Goal: Browse casually

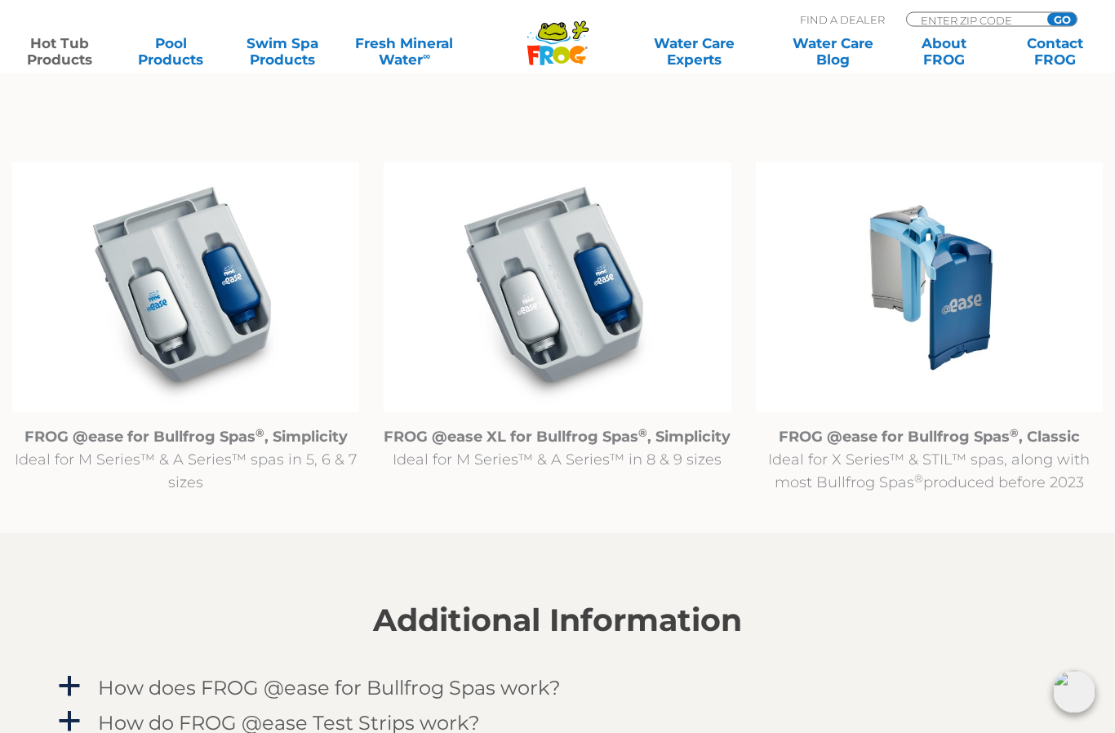
click at [964, 308] on img at bounding box center [929, 288] width 347 height 251
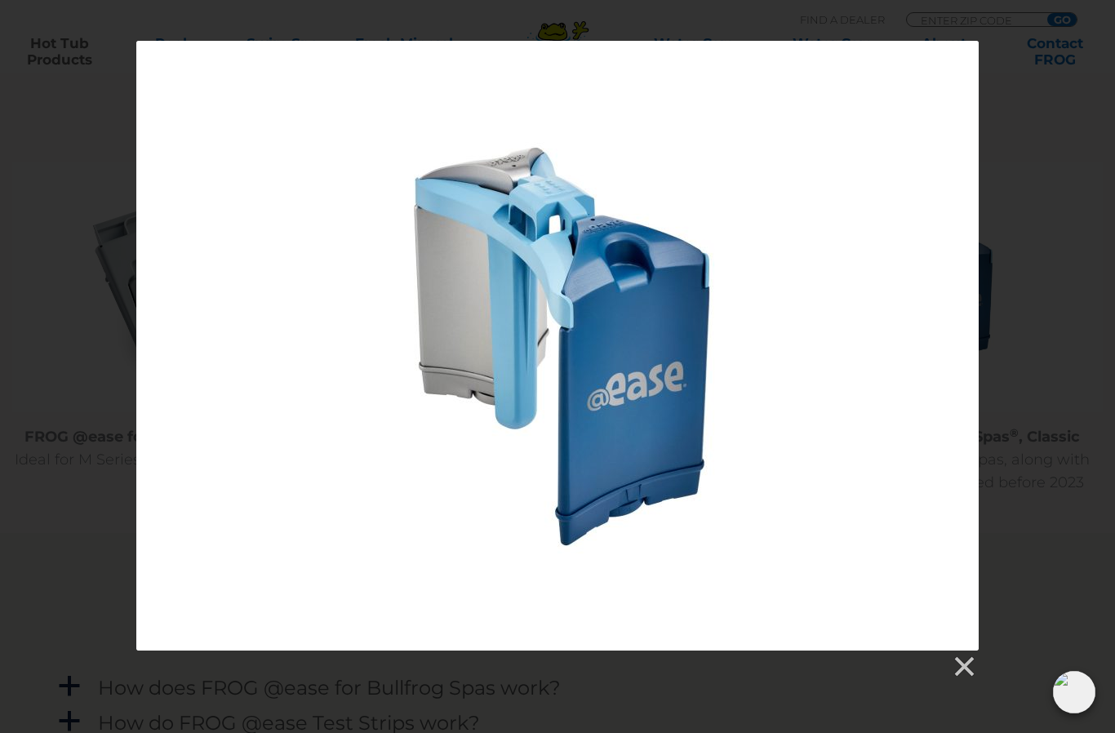
click at [963, 667] on link at bounding box center [963, 667] width 24 height 24
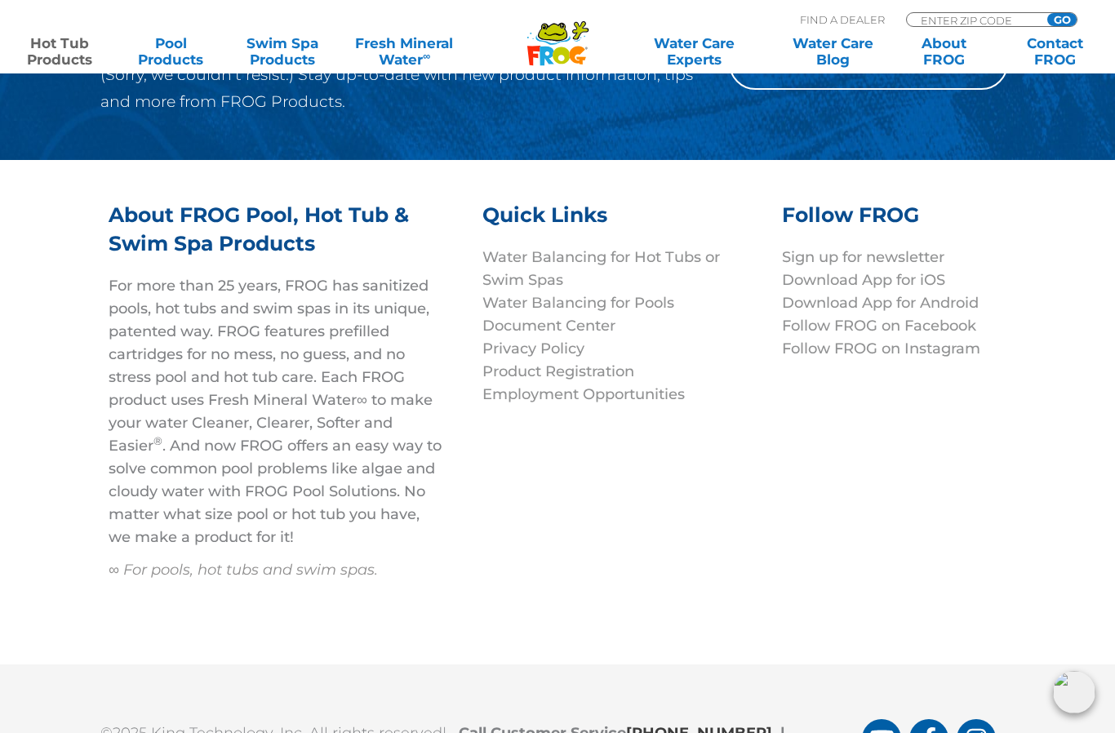
scroll to position [6259, 0]
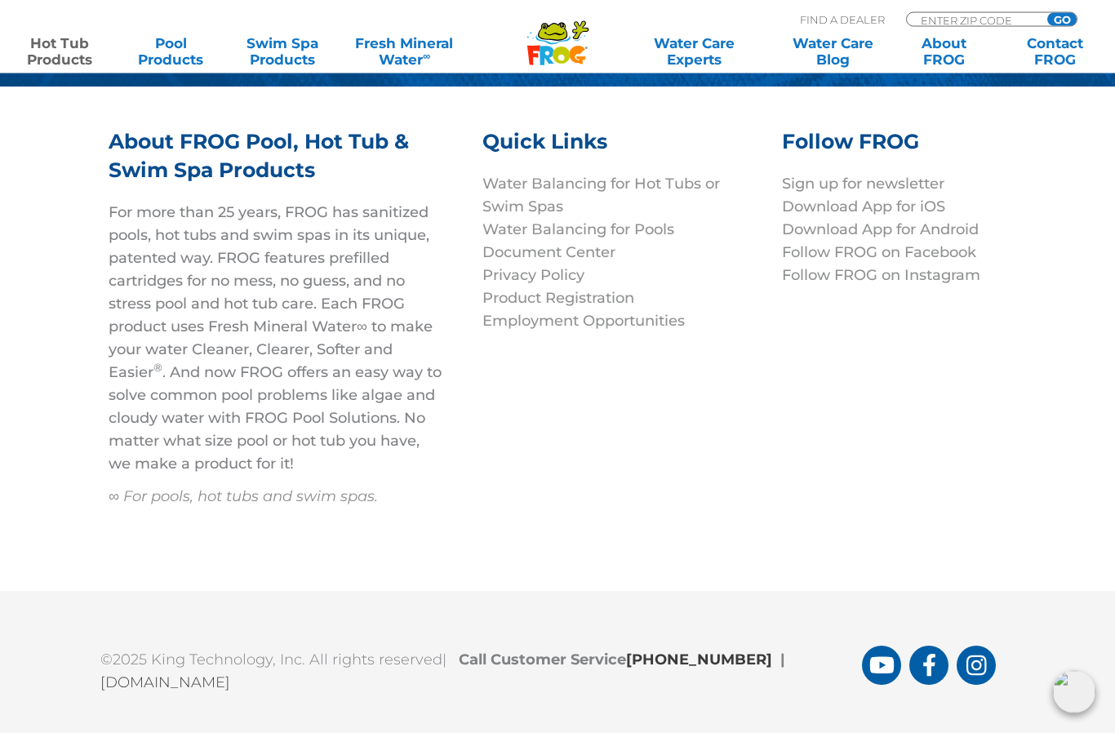
click at [168, 686] on link "[DOMAIN_NAME]" at bounding box center [165, 683] width 130 height 18
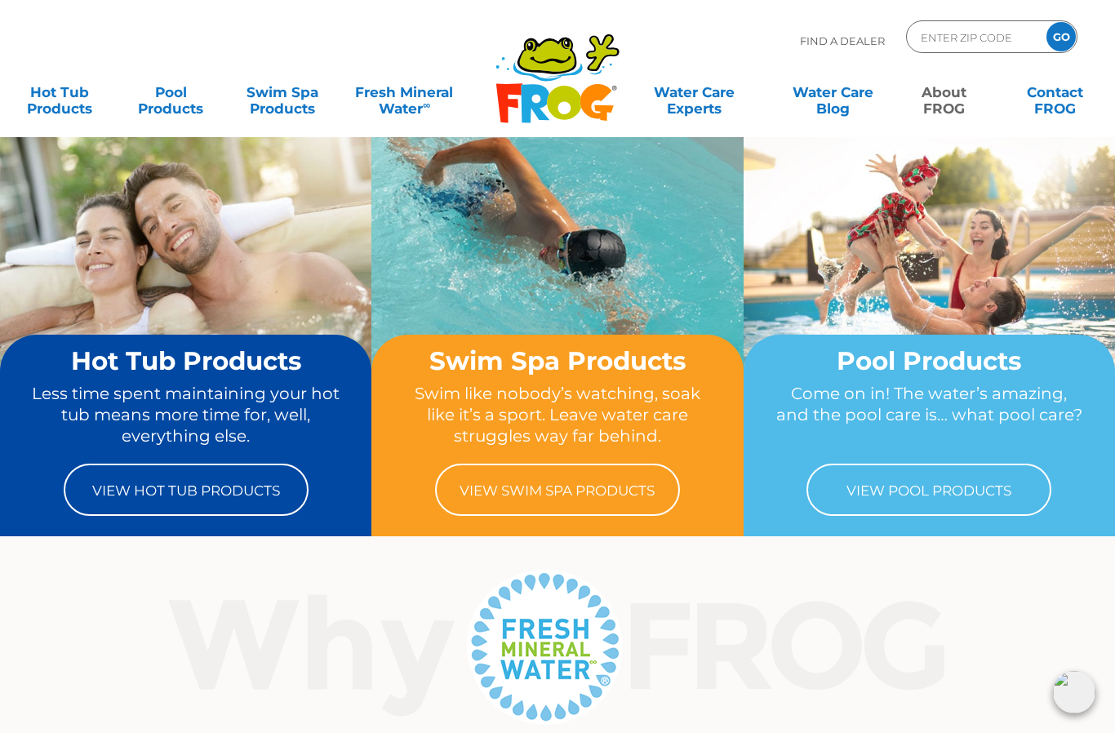
click at [950, 103] on link "About FROG" at bounding box center [944, 92] width 87 height 33
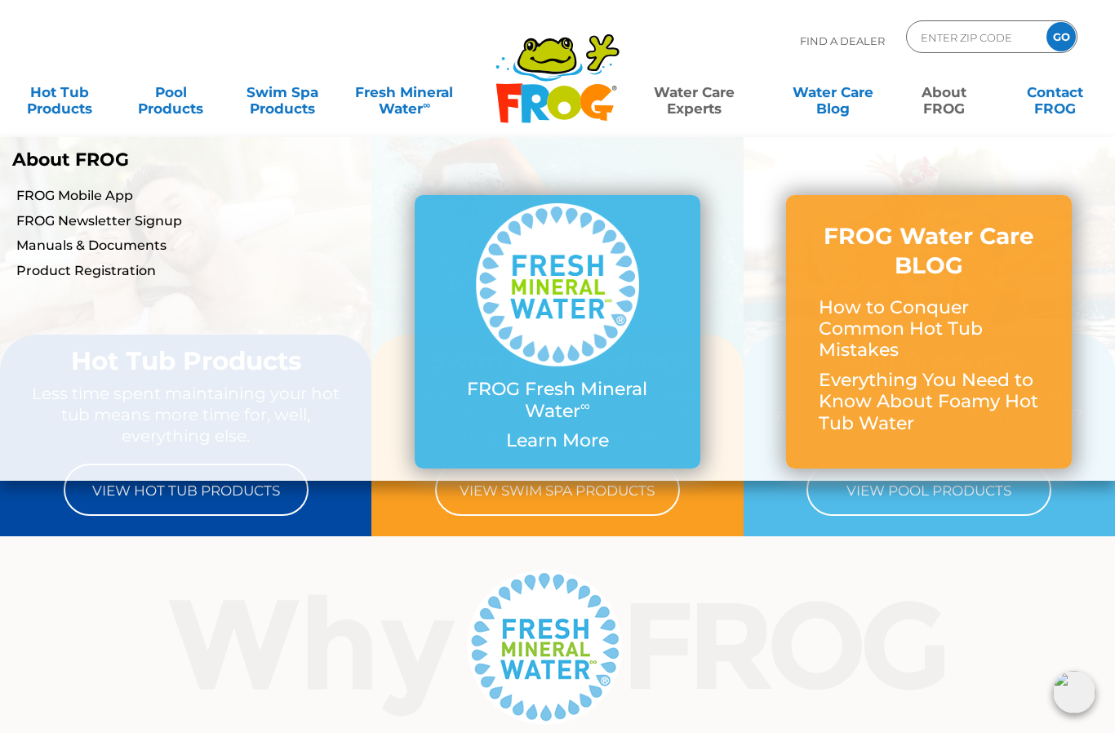
click at [666, 106] on link "Water Care Experts" at bounding box center [694, 92] width 140 height 33
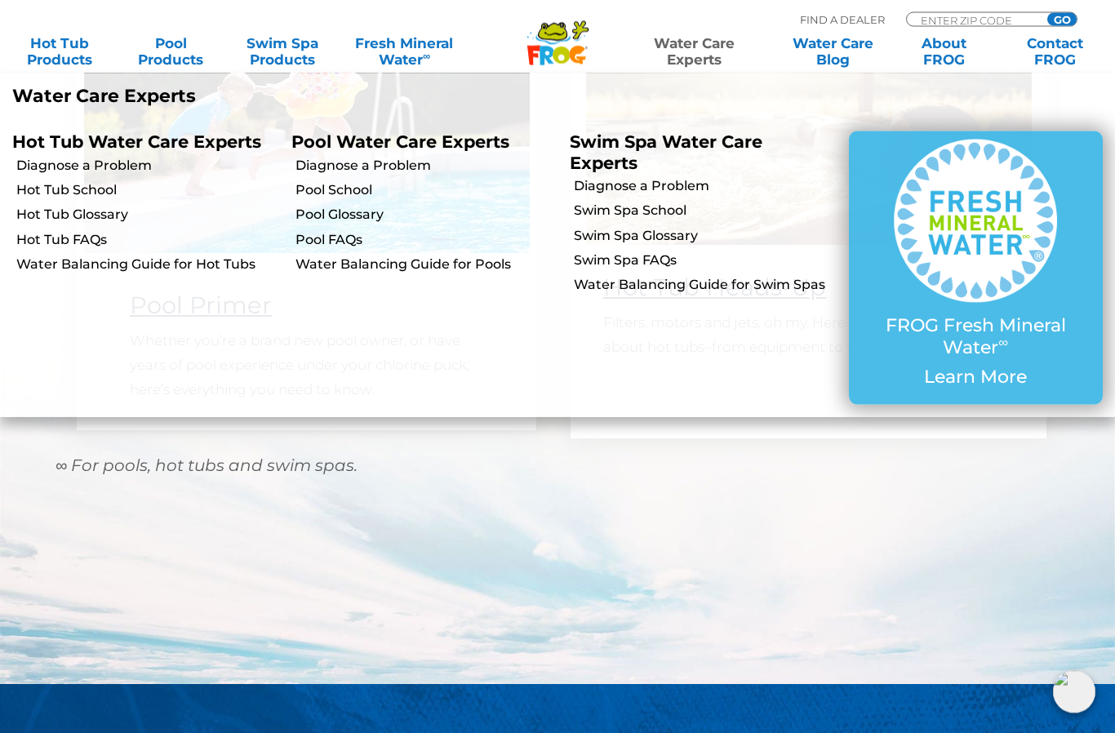
scroll to position [1377, 0]
click at [430, 16] on div "Find A Dealer ENTER ZIP CODE GO" at bounding box center [557, 15] width 1083 height 15
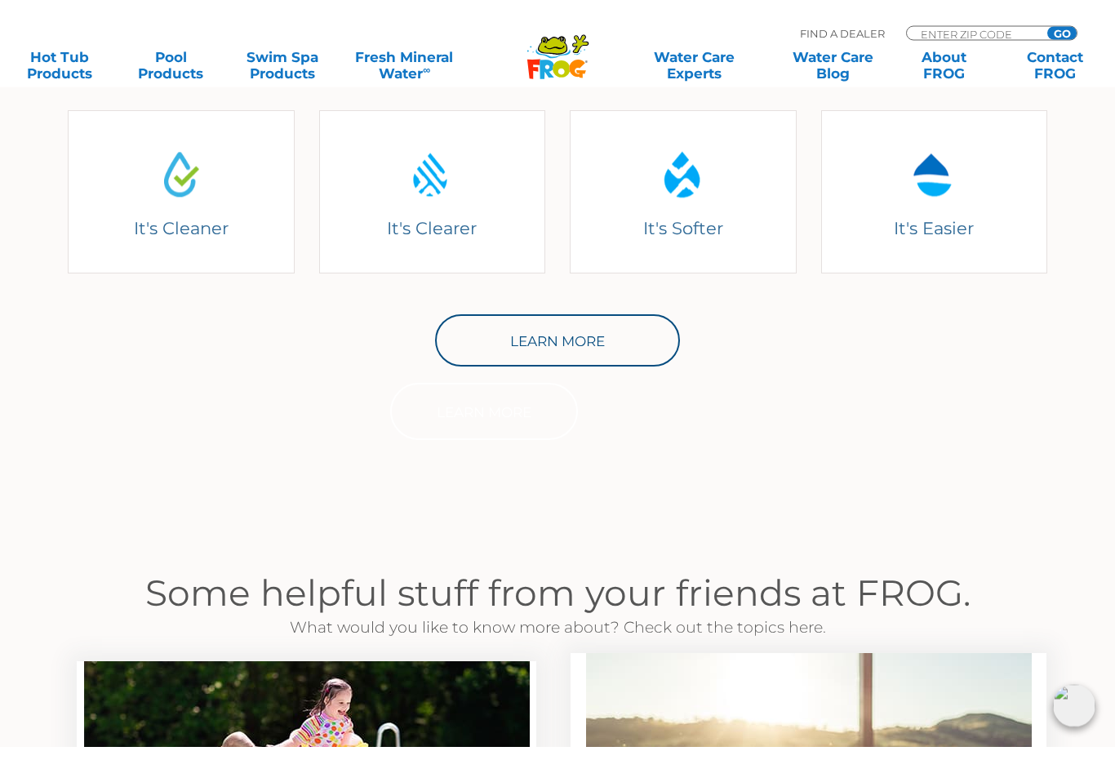
scroll to position [717, 0]
